Goal: Task Accomplishment & Management: Manage account settings

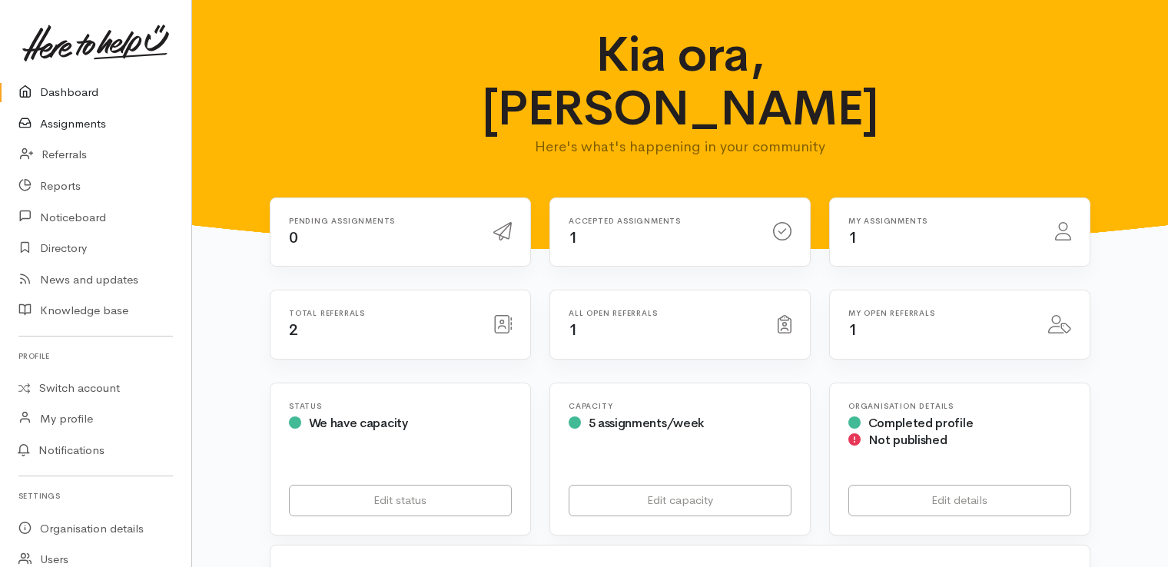
click at [78, 124] on link "Assignments" at bounding box center [95, 124] width 191 height 32
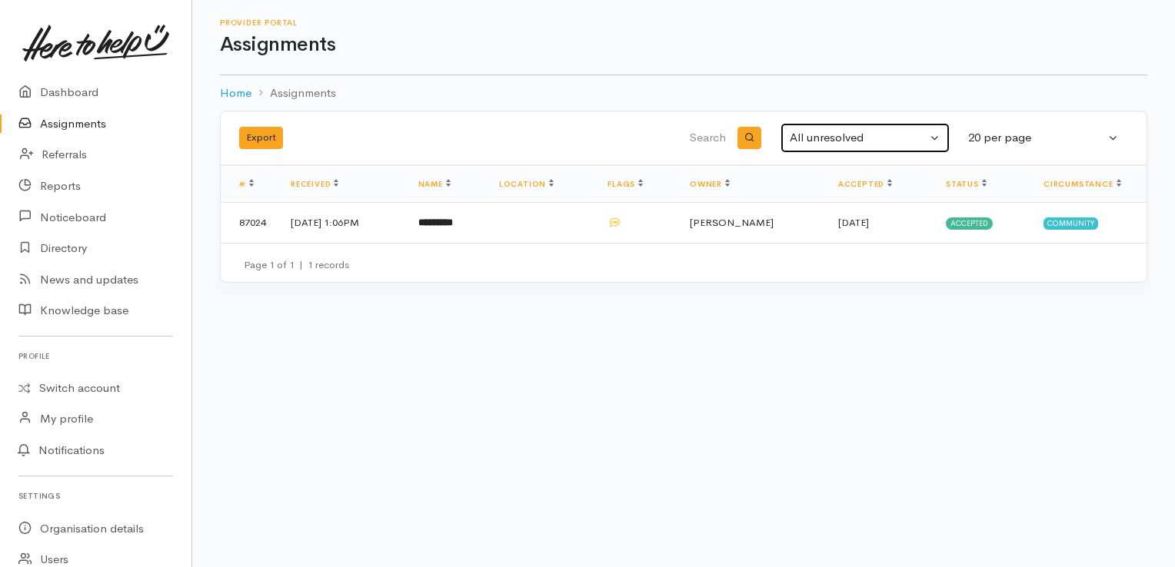
click at [831, 138] on div "All unresolved" at bounding box center [858, 138] width 137 height 18
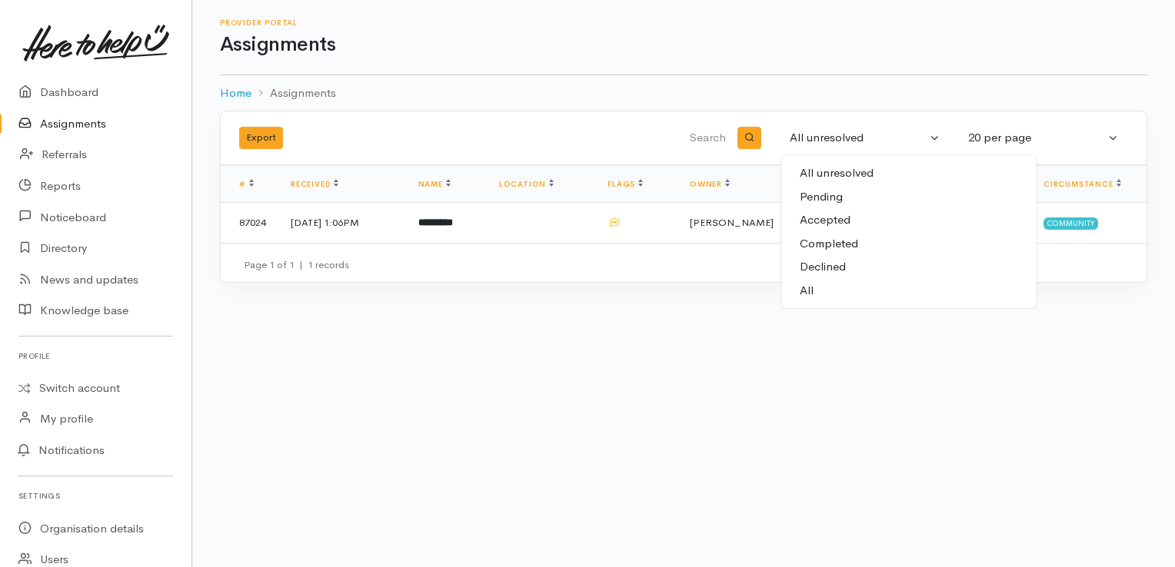
click at [823, 219] on span "Accepted" at bounding box center [824, 220] width 51 height 18
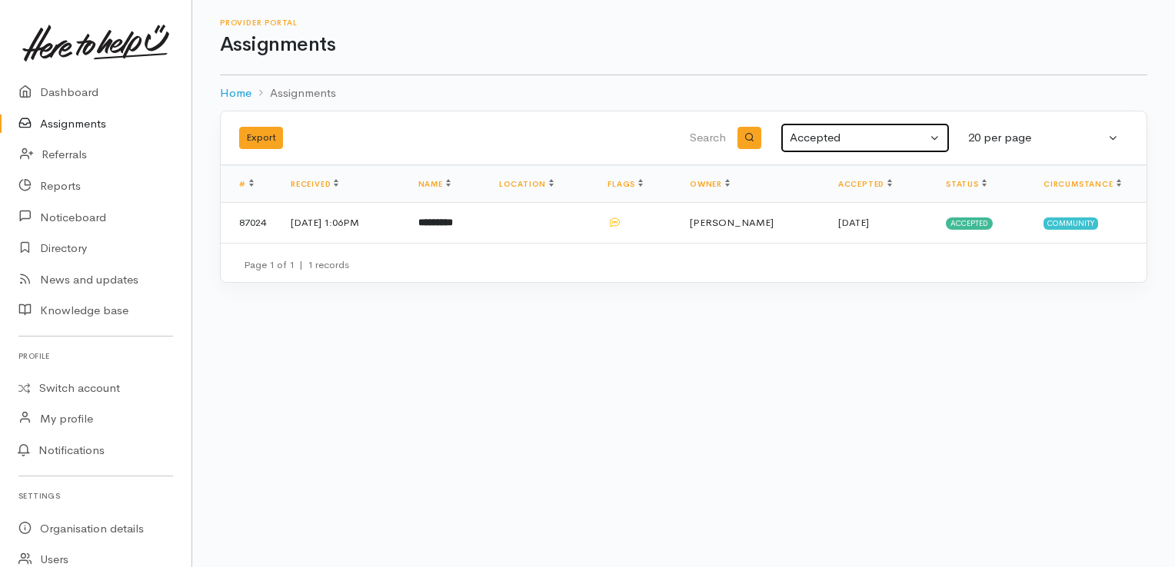
click at [864, 131] on div "Accepted" at bounding box center [858, 138] width 137 height 18
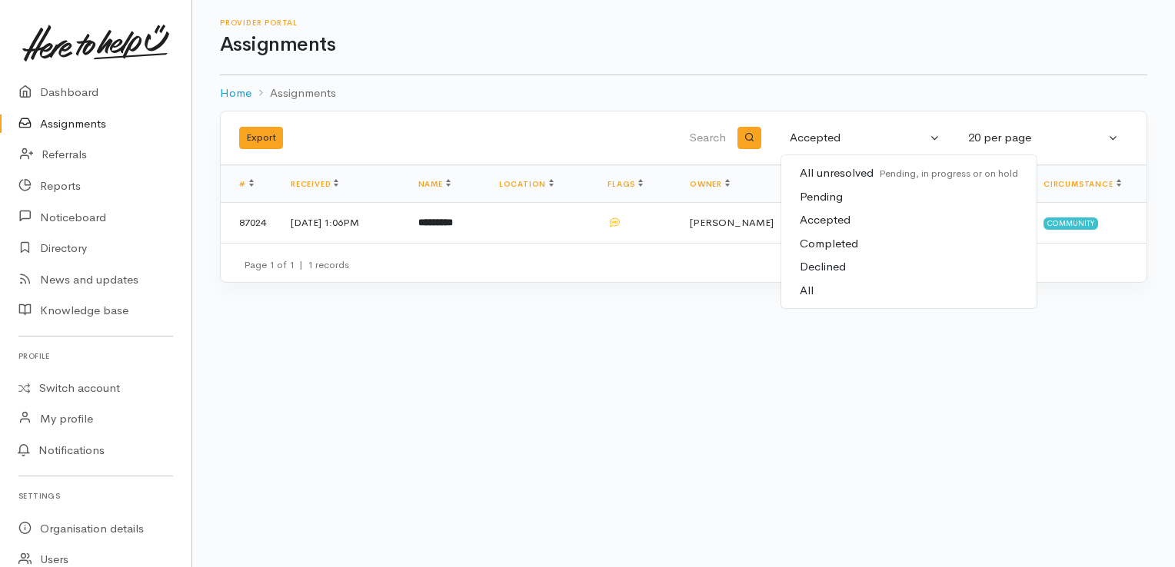
click at [815, 241] on span "Completed" at bounding box center [828, 244] width 58 height 18
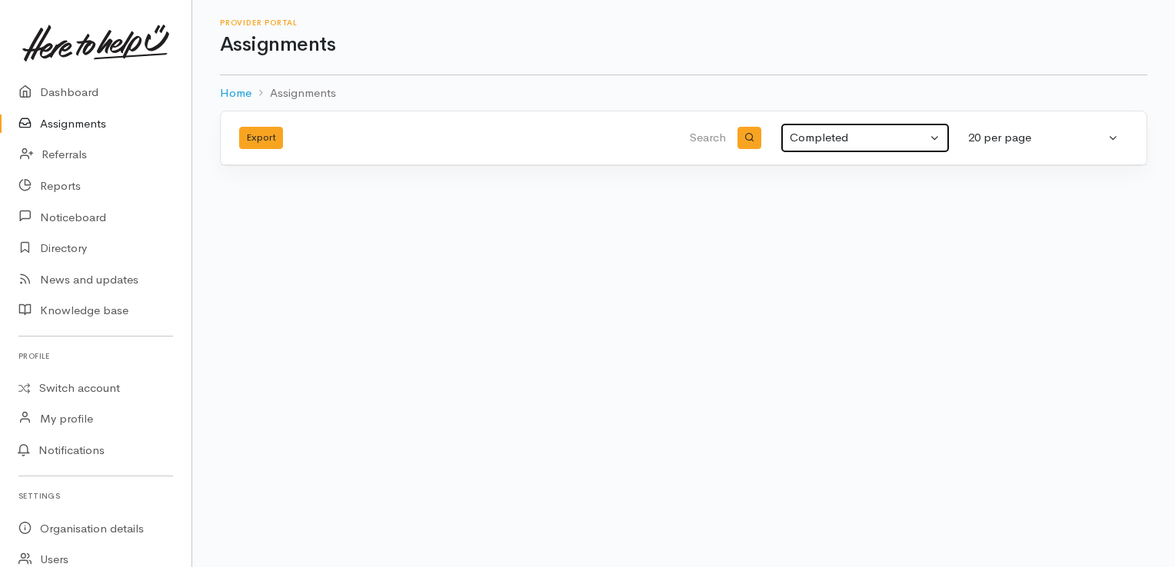
click at [876, 145] on div "Completed" at bounding box center [858, 138] width 137 height 18
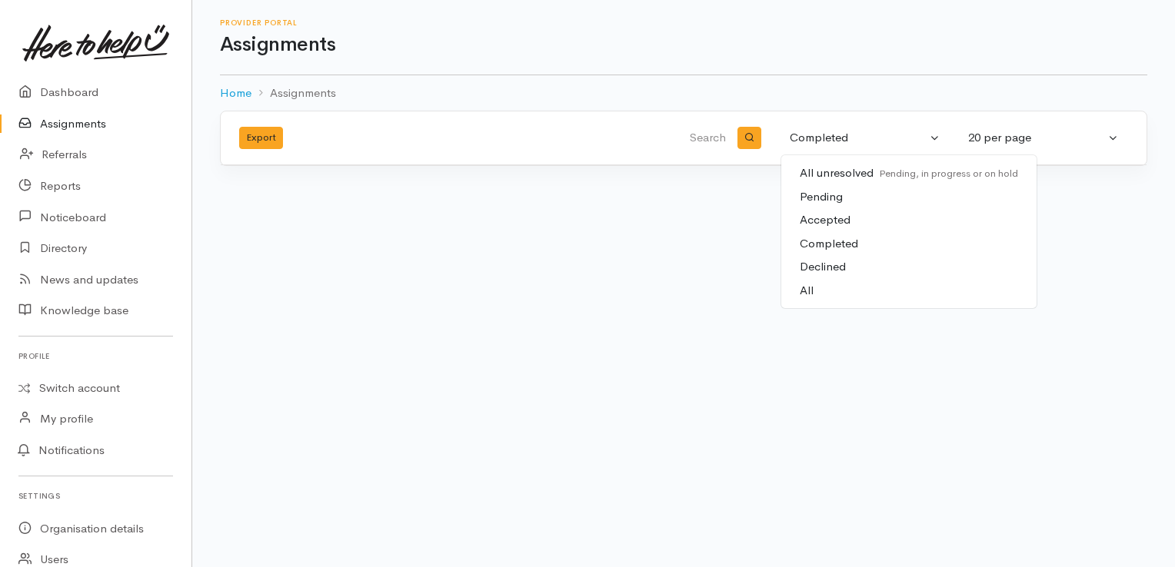
click at [813, 288] on span "All" at bounding box center [806, 291] width 14 height 18
select select "All"
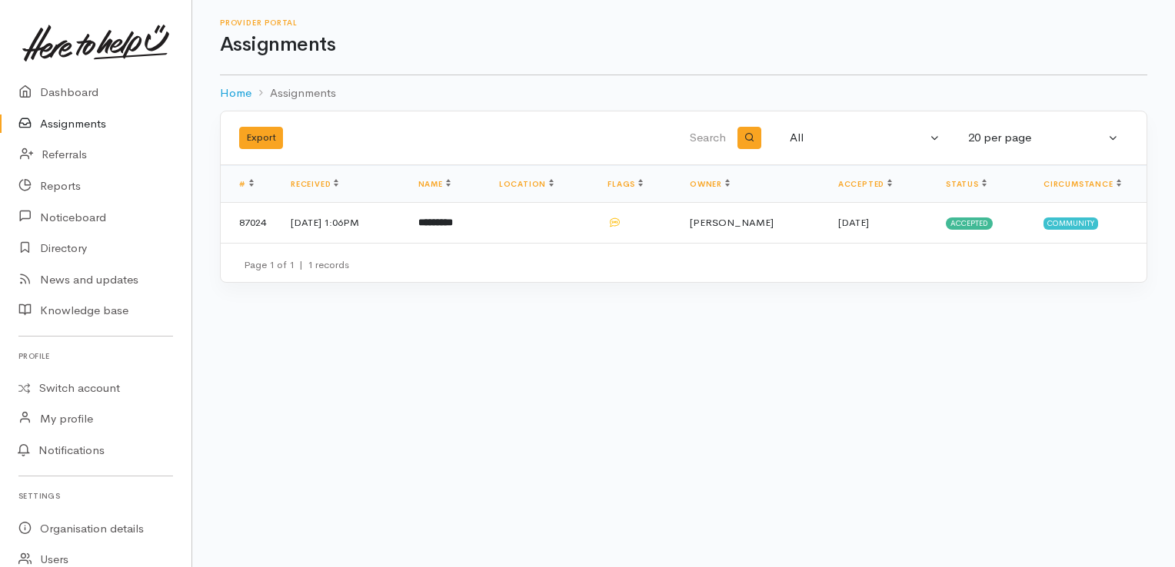
click at [70, 125] on link "Assignments" at bounding box center [95, 124] width 191 height 32
click at [60, 162] on link "Referrals" at bounding box center [95, 155] width 191 height 32
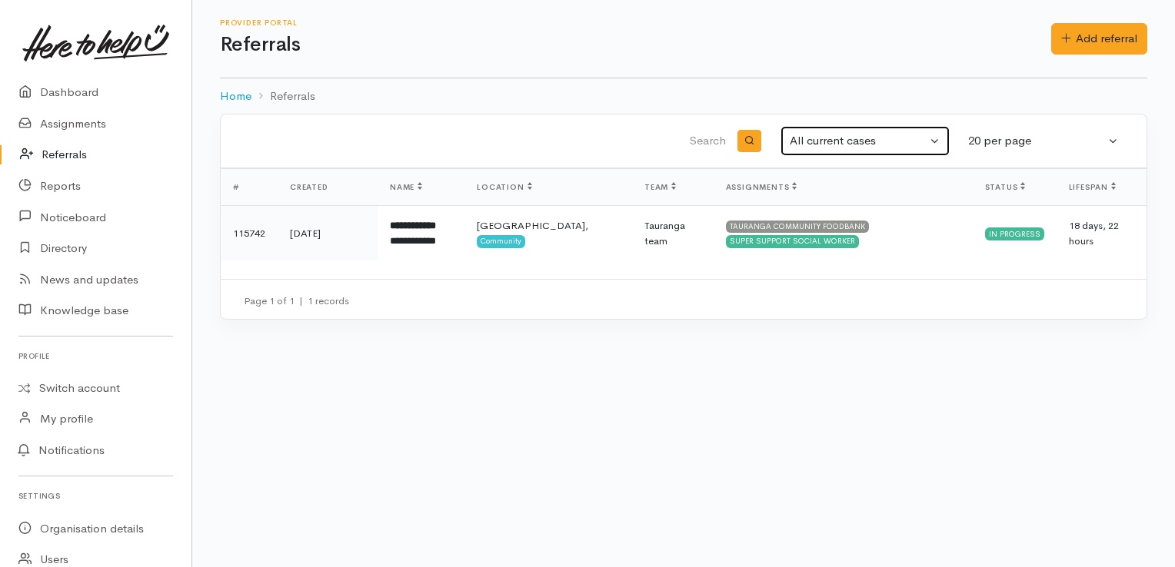
click at [848, 144] on div "All current cases" at bounding box center [858, 141] width 137 height 18
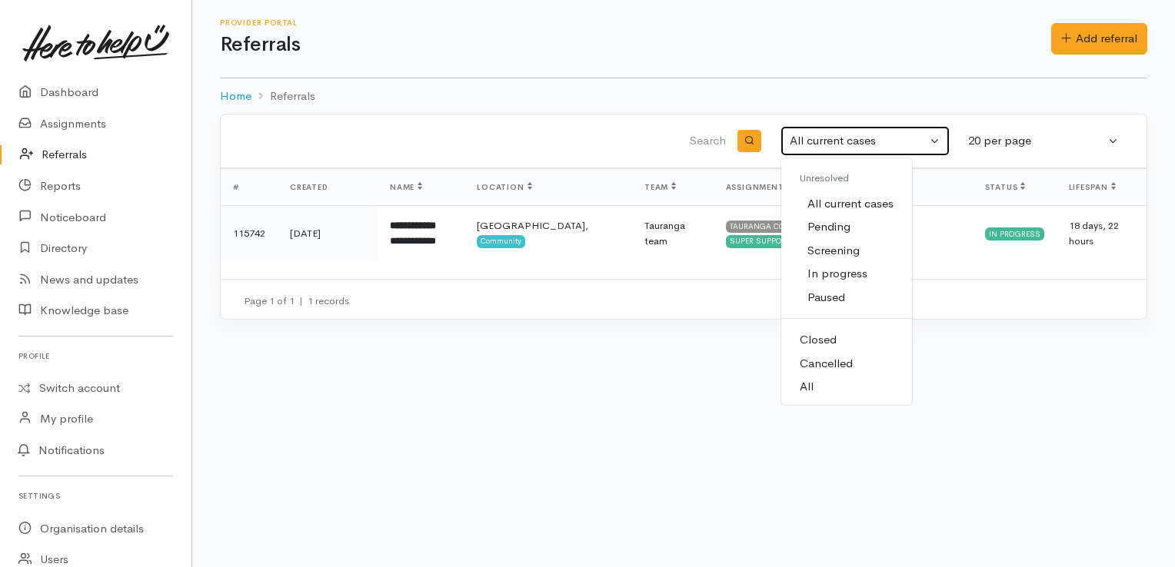
click at [848, 144] on div "All current cases" at bounding box center [858, 141] width 137 height 18
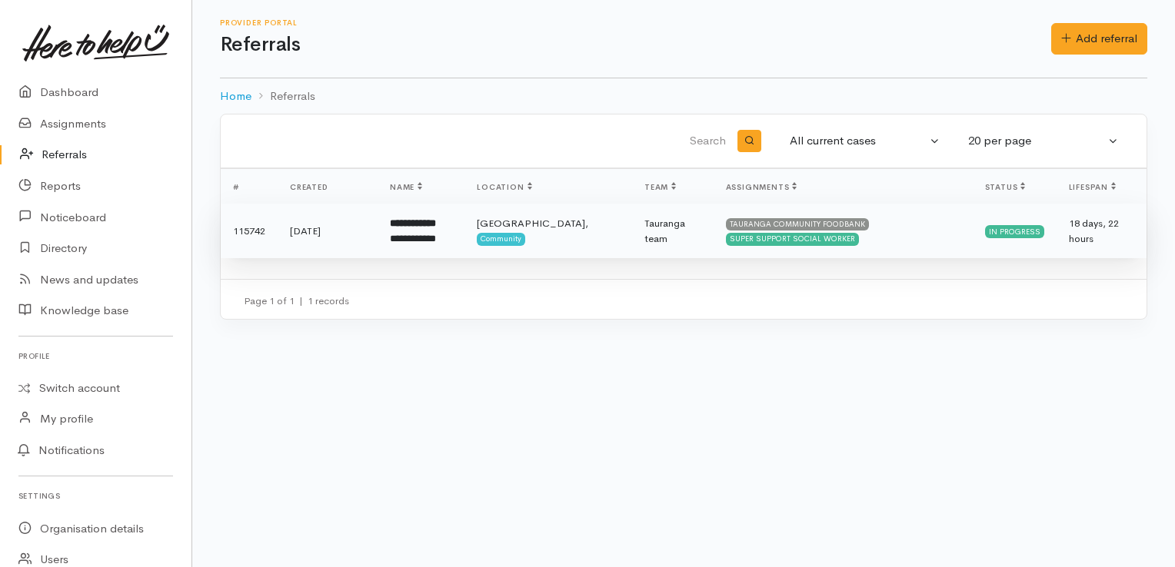
click at [404, 228] on b "**********" at bounding box center [413, 223] width 46 height 10
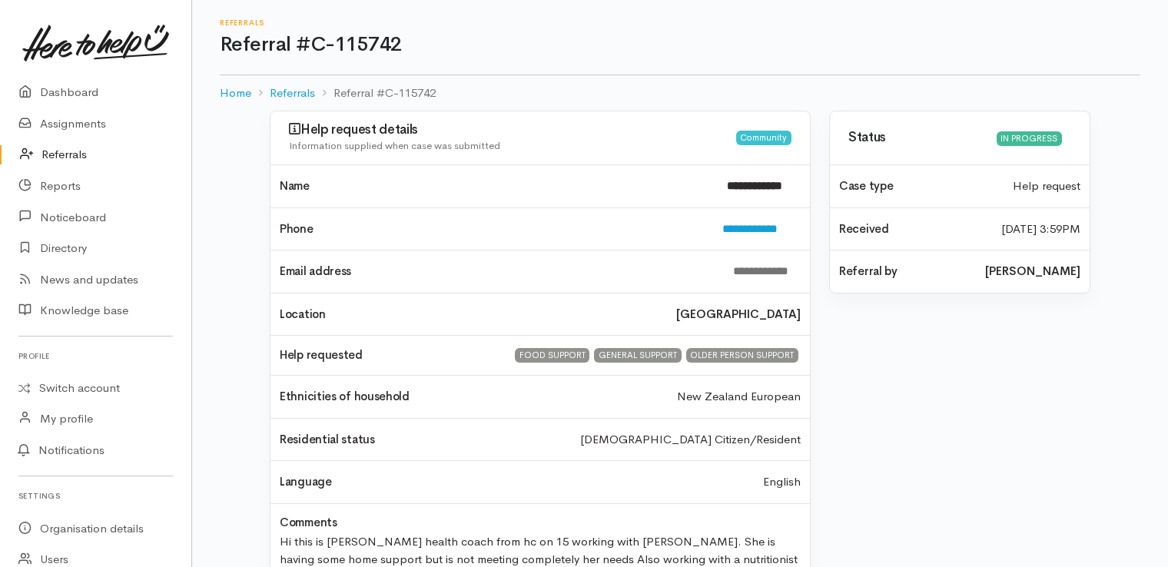
click at [929, 432] on div "Status In progress Case type Help request Received [DATE] 3:59PM" at bounding box center [960, 364] width 280 height 506
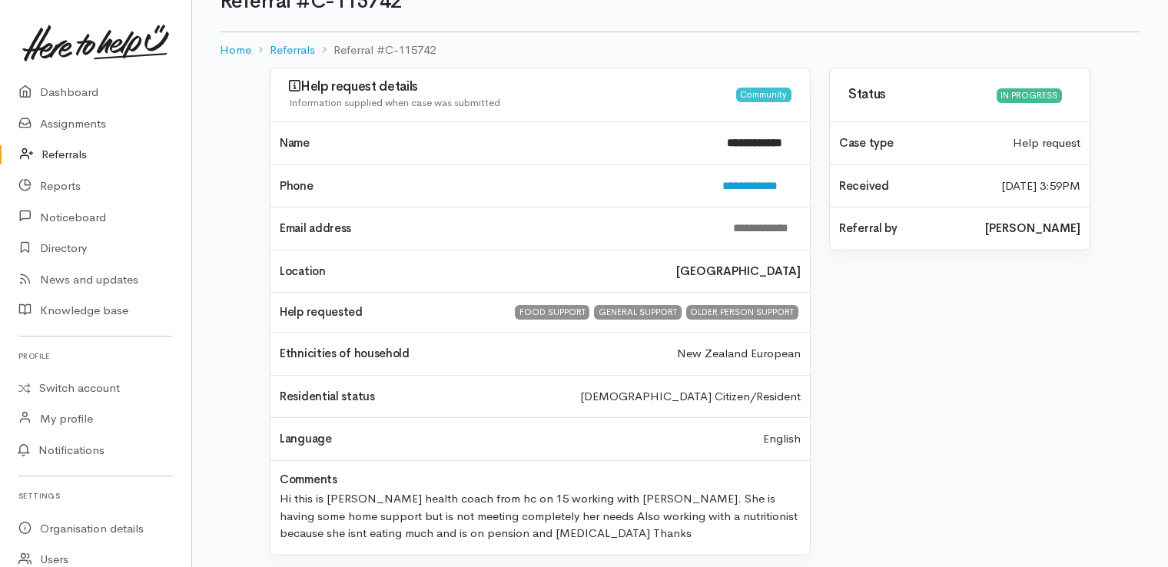
scroll to position [47, 0]
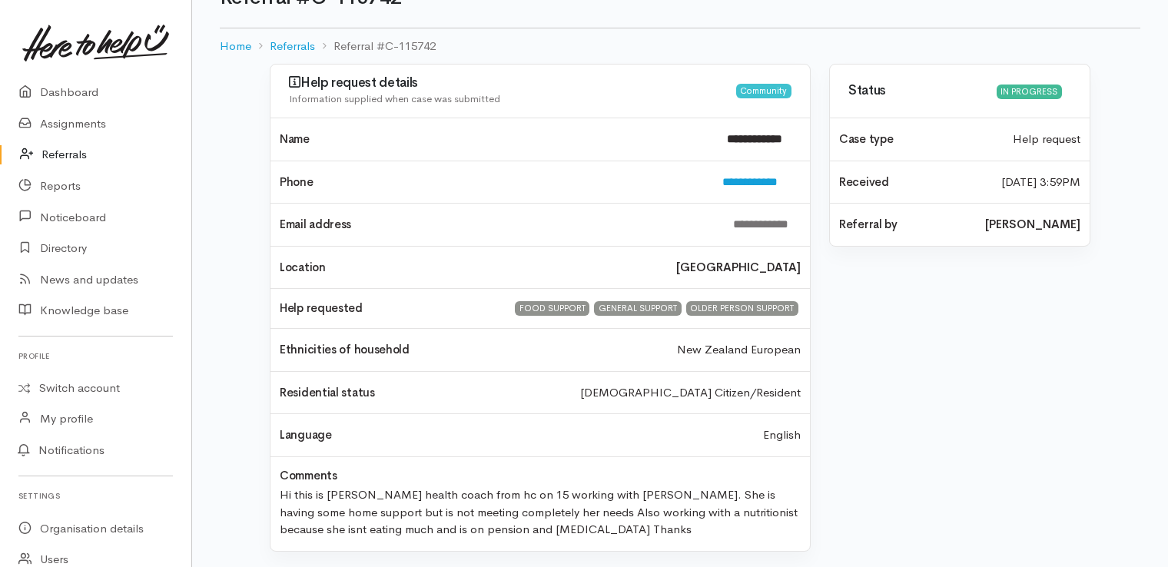
click at [976, 442] on div "Status In progress Case type Help request Received 24 Jul 2025 3:59PM" at bounding box center [960, 317] width 280 height 506
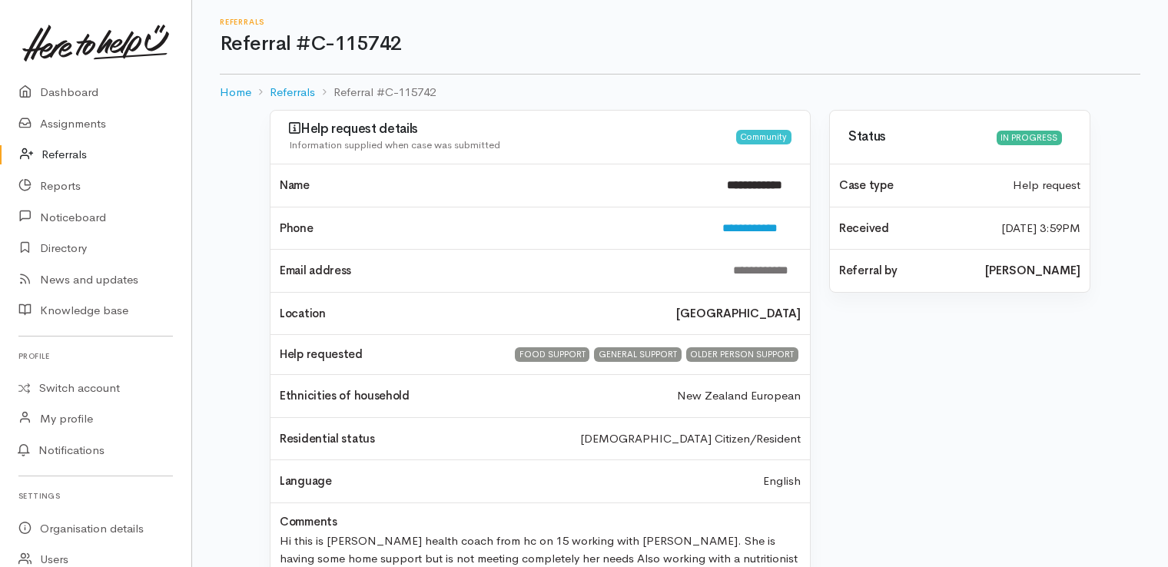
scroll to position [0, 0]
click at [230, 92] on link "Home" at bounding box center [236, 94] width 32 height 18
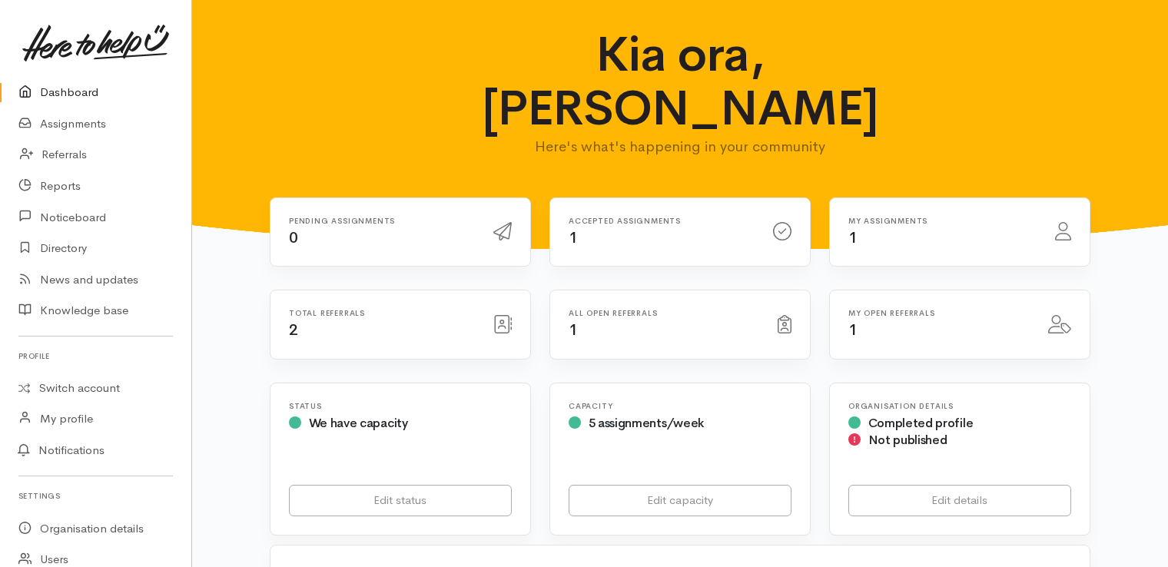
click at [927, 101] on div "Kia ora, Carla Here's what's happening in your community" at bounding box center [680, 99] width 939 height 142
click at [394, 415] on span "We have capacity" at bounding box center [358, 423] width 99 height 16
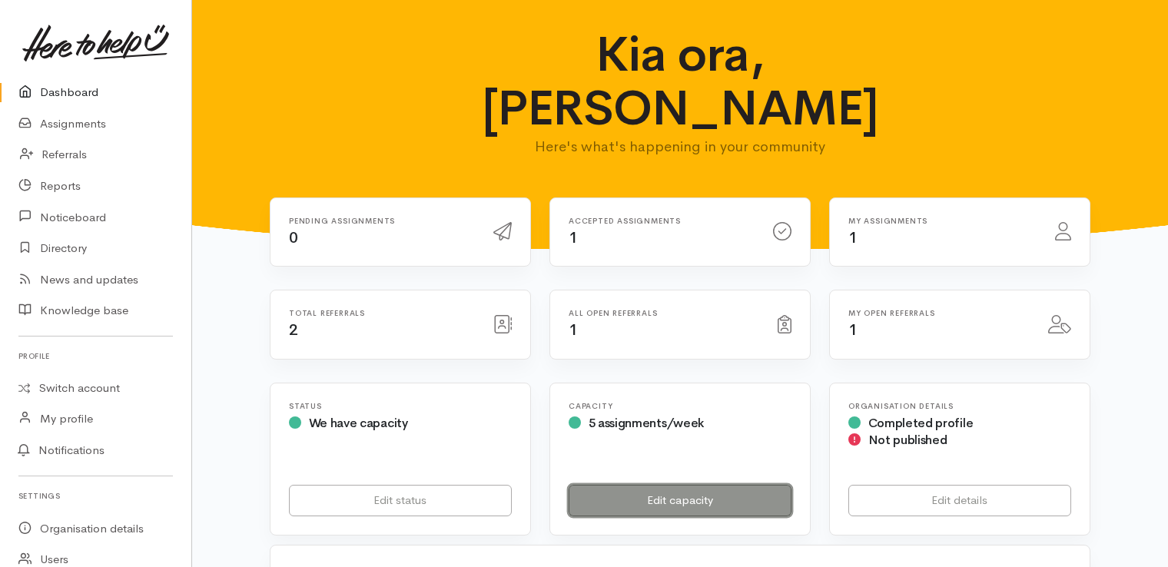
click at [657, 485] on link "Edit capacity" at bounding box center [680, 501] width 223 height 32
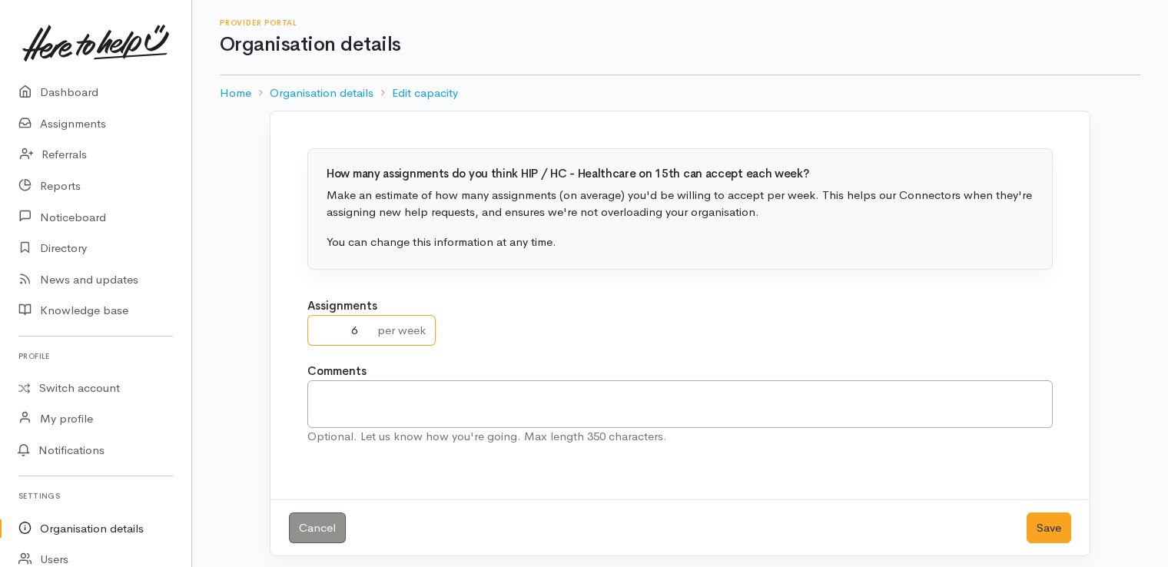
click at [360, 326] on input "6" at bounding box center [337, 331] width 61 height 32
click at [350, 326] on input "6" at bounding box center [337, 331] width 61 height 32
click at [365, 325] on input "7" at bounding box center [337, 331] width 61 height 32
click at [365, 325] on input "8" at bounding box center [337, 331] width 61 height 32
click at [365, 325] on input "9" at bounding box center [337, 331] width 61 height 32
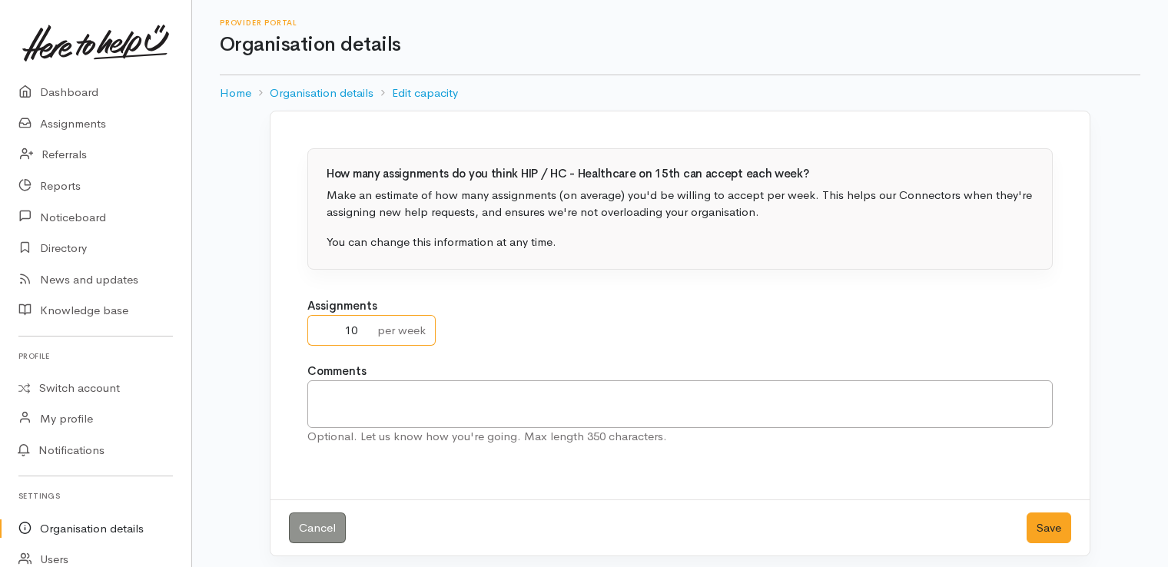
click at [365, 325] on input "10" at bounding box center [337, 331] width 61 height 32
click at [363, 337] on input "9" at bounding box center [337, 331] width 61 height 32
click at [363, 337] on input "8" at bounding box center [337, 331] width 61 height 32
click at [363, 337] on input "7" at bounding box center [337, 331] width 61 height 32
click at [363, 337] on input "6" at bounding box center [337, 331] width 61 height 32
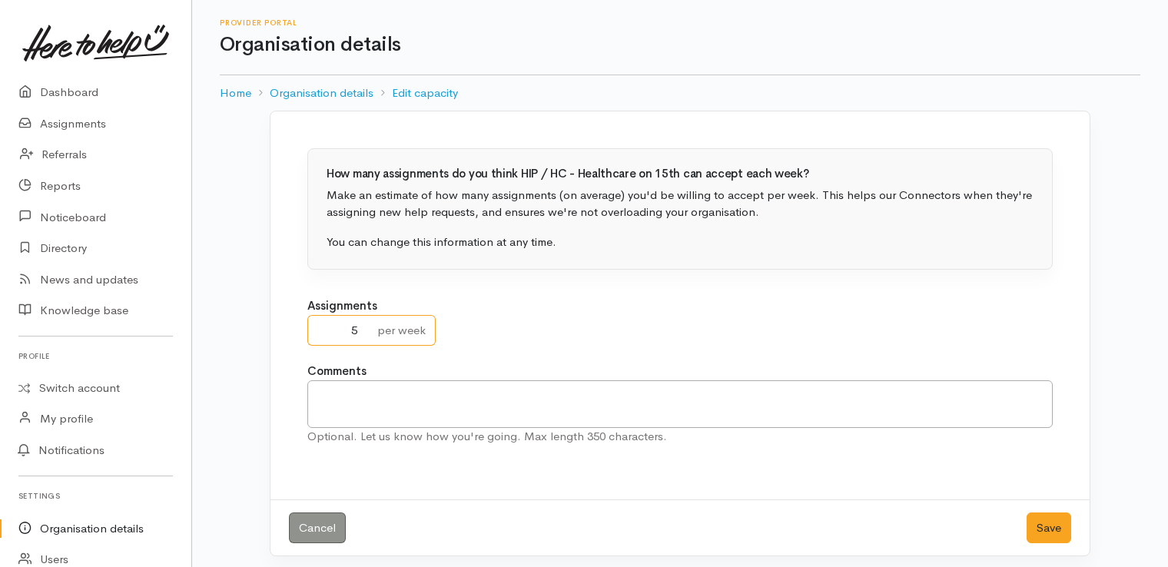
type input "5"
click at [363, 337] on input "5" at bounding box center [337, 331] width 61 height 32
click at [1057, 524] on button "Save" at bounding box center [1049, 529] width 45 height 32
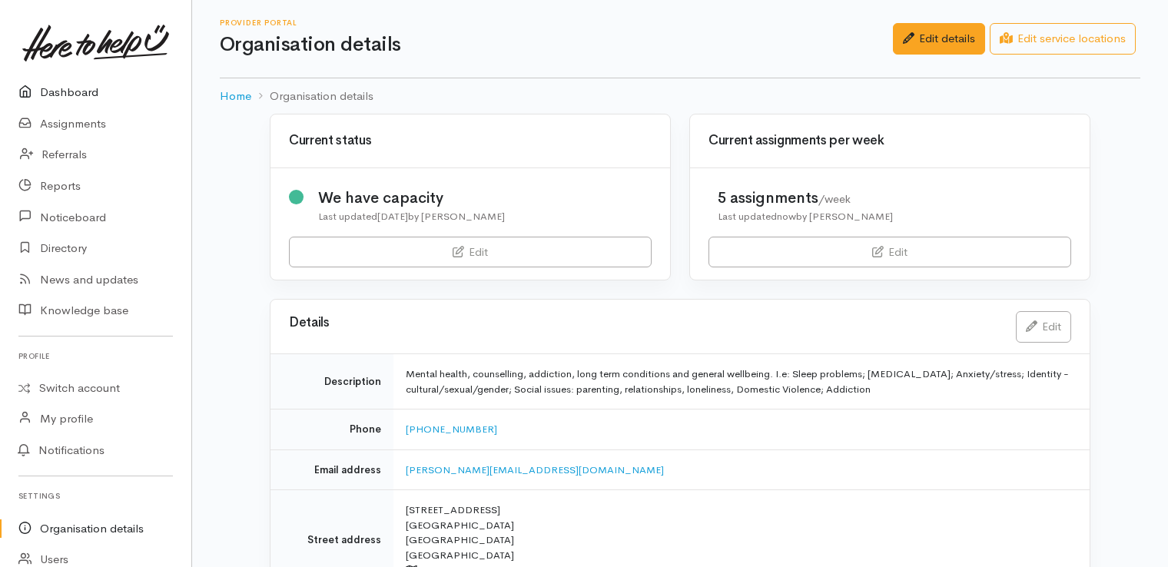
click at [75, 98] on link "Dashboard" at bounding box center [95, 93] width 191 height 32
